Goal: Obtain resource: Download file/media

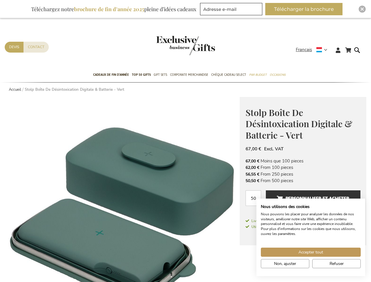
click at [314, 50] on strong "Français" at bounding box center [311, 49] width 31 height 7
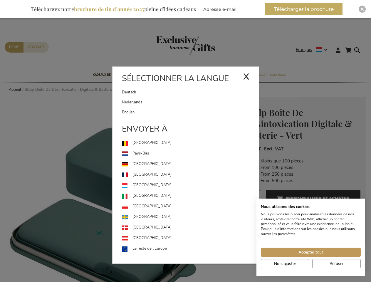
click at [122, 190] on link "[GEOGRAPHIC_DATA]" at bounding box center [190, 185] width 137 height 11
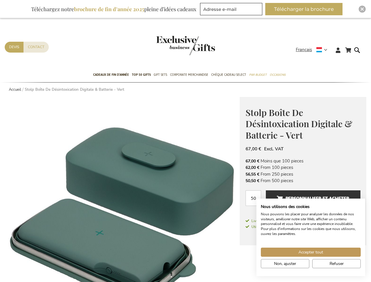
click at [307, 9] on button "Télécharger la brochure" at bounding box center [303, 9] width 77 height 12
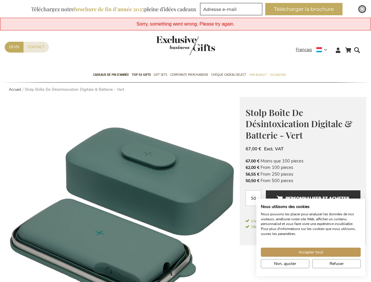
click at [362, 9] on img "Close" at bounding box center [363, 9] width 4 height 4
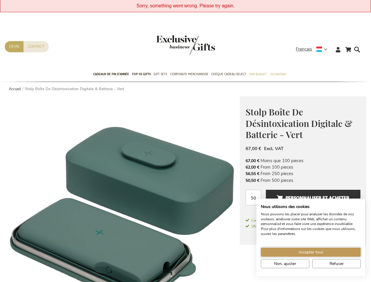
click at [311, 252] on span "Accepter tout" at bounding box center [311, 252] width 25 height 6
